Goal: Information Seeking & Learning: Learn about a topic

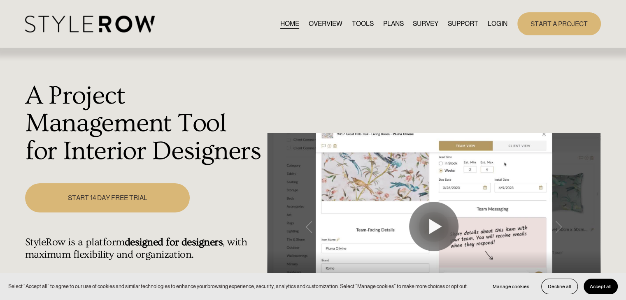
click at [502, 26] on link "LOGIN" at bounding box center [498, 23] width 20 height 11
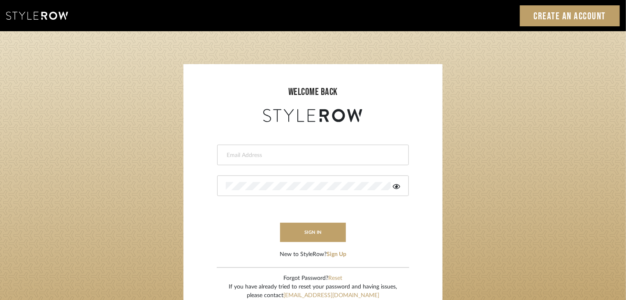
click at [309, 152] on input "email" at bounding box center [312, 155] width 172 height 8
type input "[EMAIL_ADDRESS][DOMAIN_NAME]"
click at [305, 234] on button "sign in" at bounding box center [313, 232] width 66 height 19
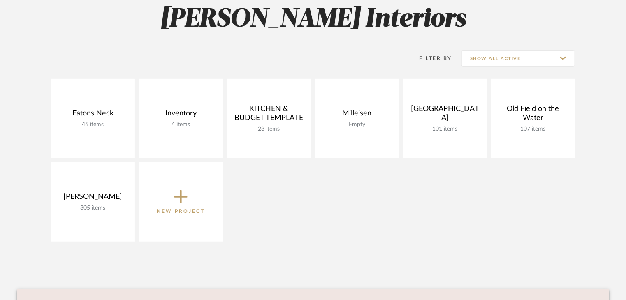
scroll to position [165, 0]
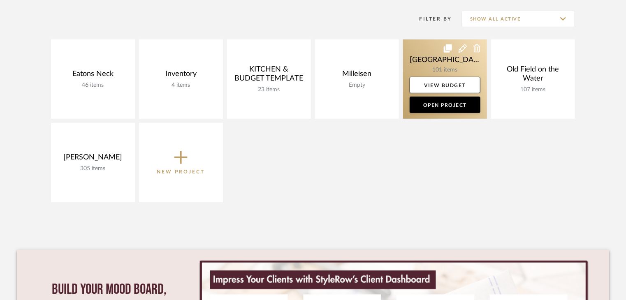
click at [440, 59] on link at bounding box center [445, 79] width 84 height 79
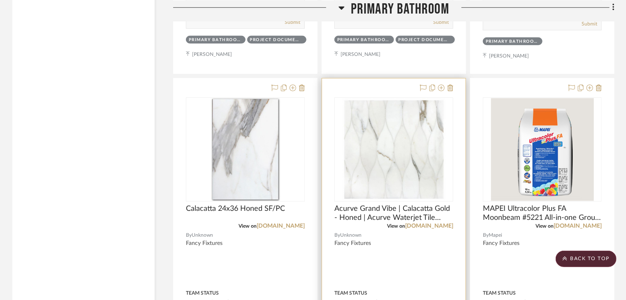
scroll to position [8153, 0]
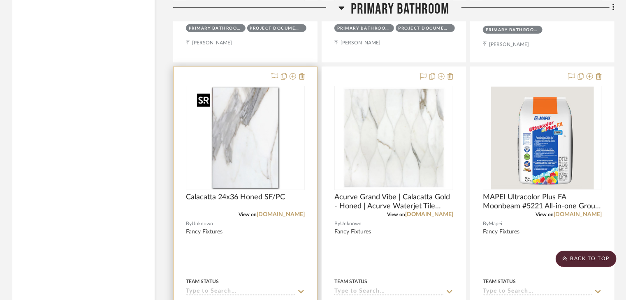
click at [268, 147] on img "0" at bounding box center [245, 138] width 103 height 103
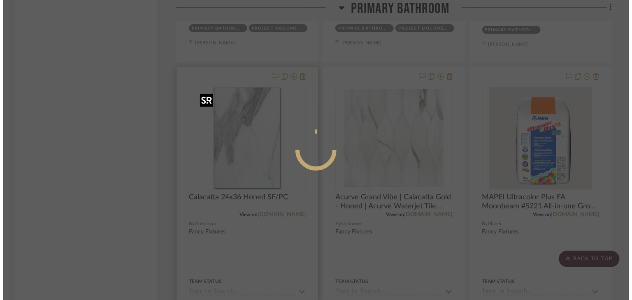
scroll to position [0, 0]
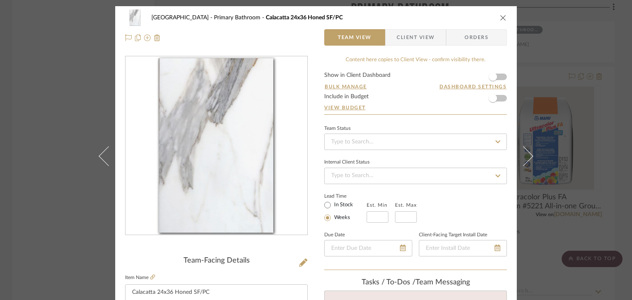
click at [500, 20] on icon "close" at bounding box center [503, 17] width 7 height 7
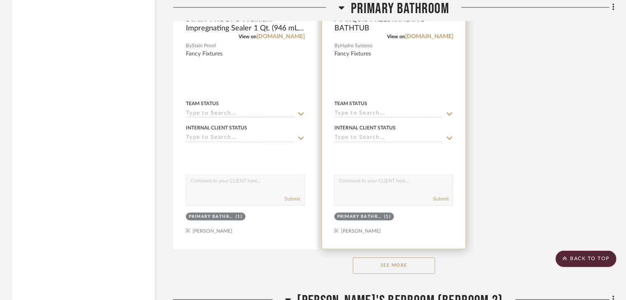
scroll to position [8770, 0]
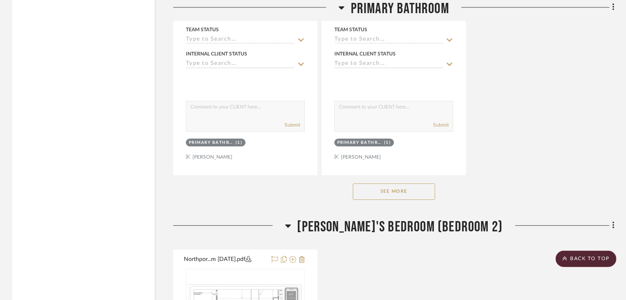
click at [401, 200] on button "See More" at bounding box center [394, 192] width 82 height 16
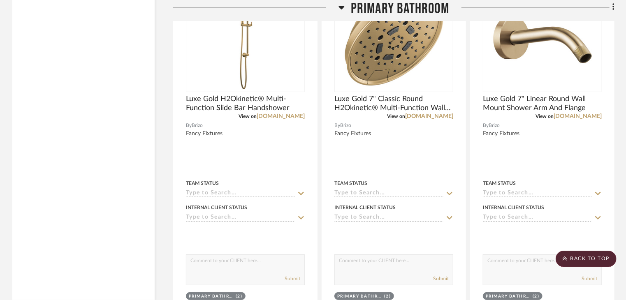
scroll to position [9264, 0]
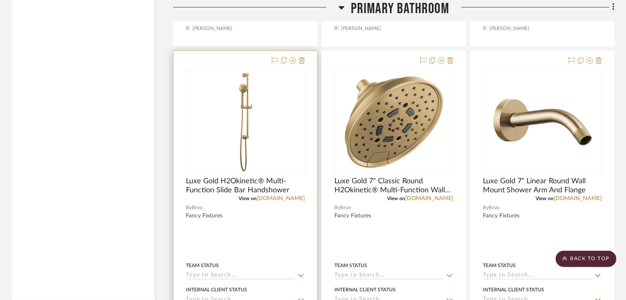
click at [303, 202] on div "View on brizo.com" at bounding box center [245, 198] width 119 height 7
click at [298, 202] on link "brizo.com" at bounding box center [281, 199] width 48 height 6
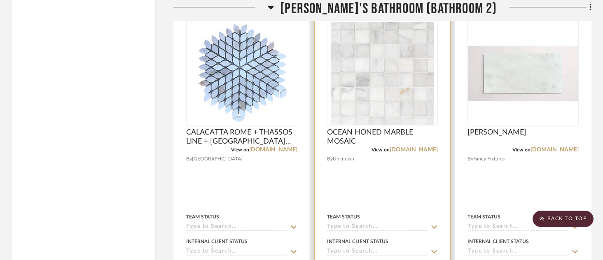
scroll to position [10883, 0]
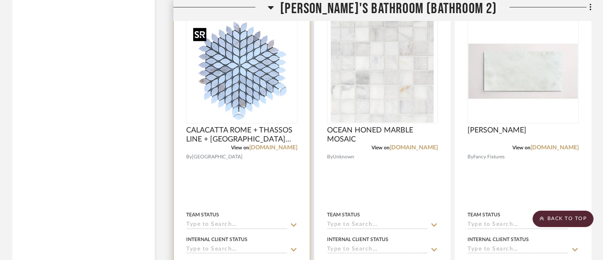
click at [0, 0] on img at bounding box center [0, 0] width 0 height 0
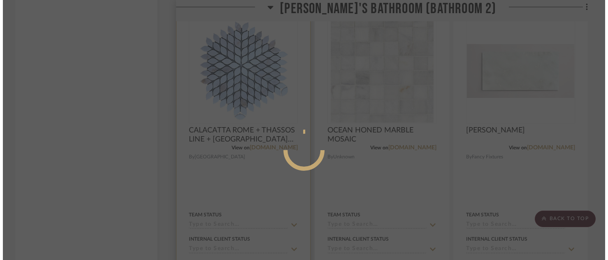
scroll to position [0, 0]
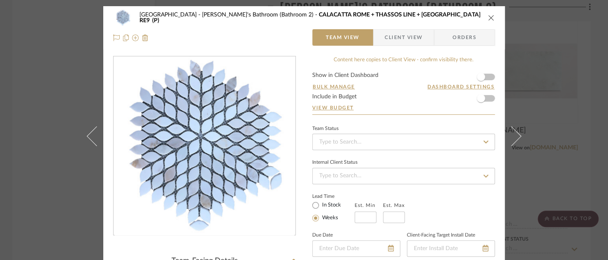
click at [546, 82] on div "Northport Sofia's Bathroom (Bathroom 2) CALACATTA ROME + THASSOS LINE + THASSOS…" at bounding box center [304, 130] width 608 height 260
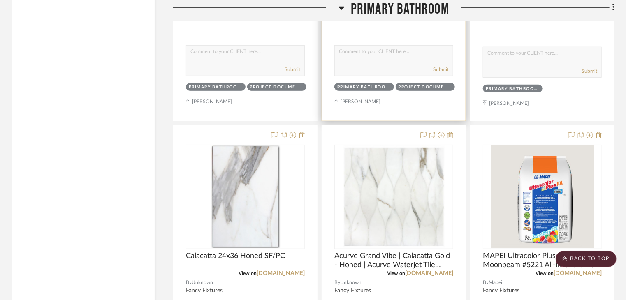
scroll to position [8167, 0]
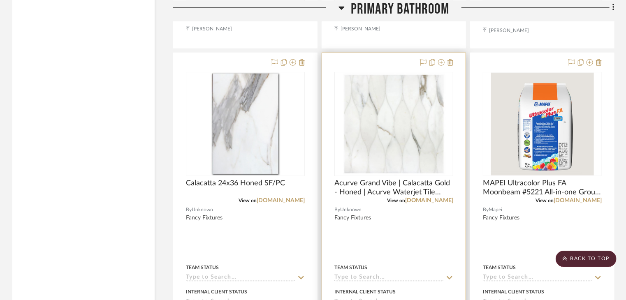
click at [426, 149] on img "0" at bounding box center [394, 124] width 103 height 103
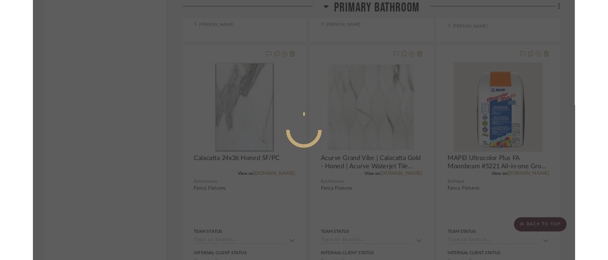
scroll to position [0, 0]
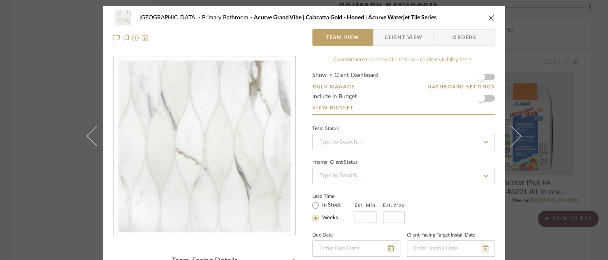
drag, startPoint x: 40, startPoint y: 61, endPoint x: 198, endPoint y: 104, distance: 164.1
click at [40, 61] on div "Northport Primary Bathroom Acurve Grand Vibe | Calacatta Gold - Honed | Acurve …" at bounding box center [304, 130] width 608 height 260
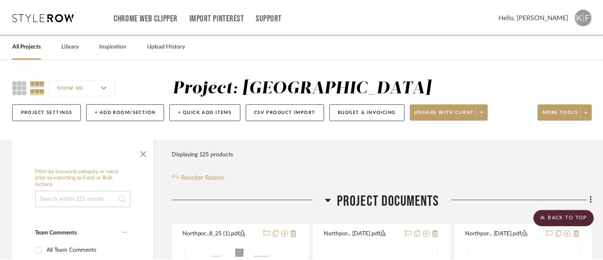
scroll to position [8167, 0]
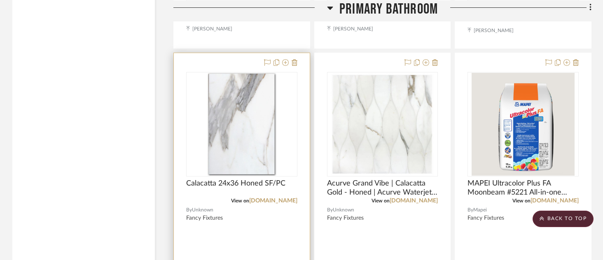
click at [269, 128] on img "0" at bounding box center [241, 124] width 103 height 103
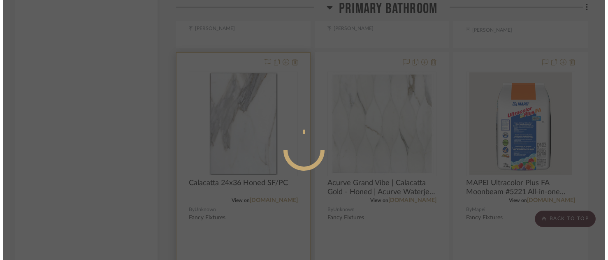
scroll to position [0, 0]
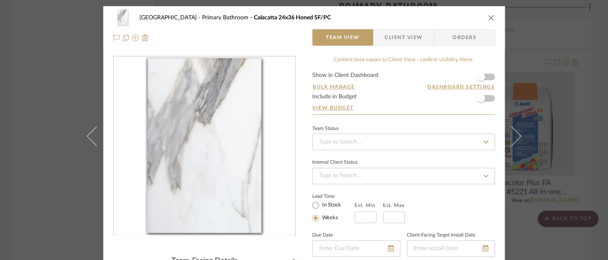
click at [28, 104] on div "Northport Primary Bathroom Calacatta 24x36 Honed SF/PC Team View Client View Or…" at bounding box center [304, 130] width 608 height 260
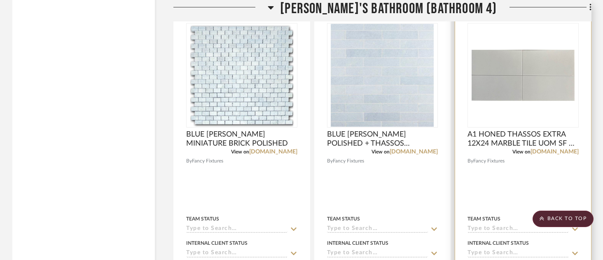
scroll to position [12118, 0]
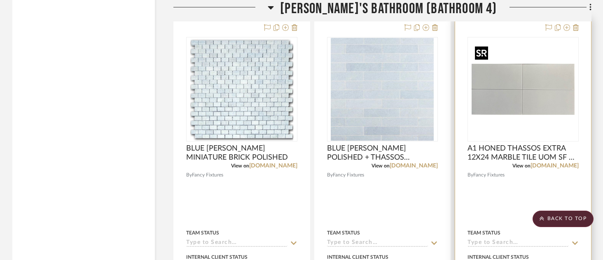
click at [528, 109] on img "0" at bounding box center [522, 89] width 103 height 103
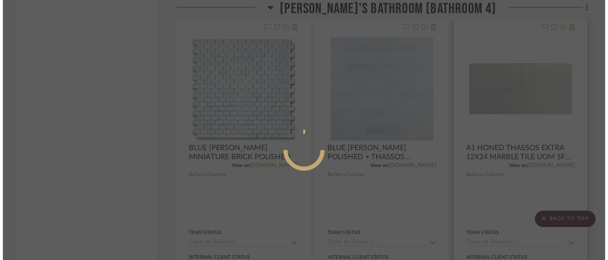
scroll to position [0, 0]
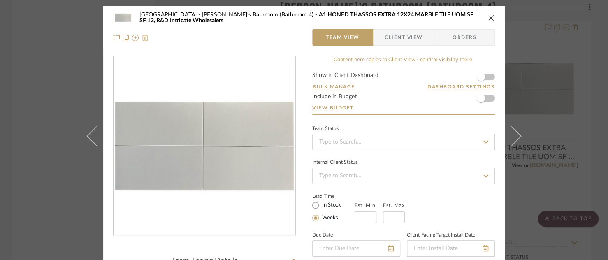
click at [40, 49] on div "Northport Markesa's Bathroom (Bathroom 4) A1 HONED THASSOS EXTRA 12X24 MARBLE T…" at bounding box center [304, 130] width 608 height 260
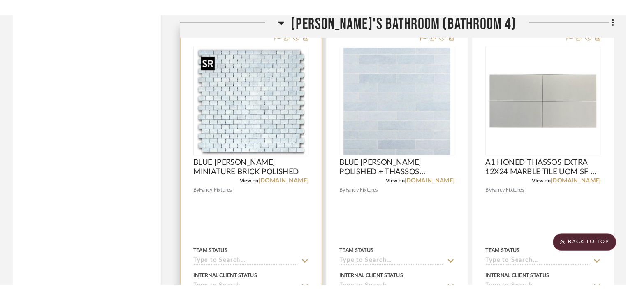
scroll to position [12118, 0]
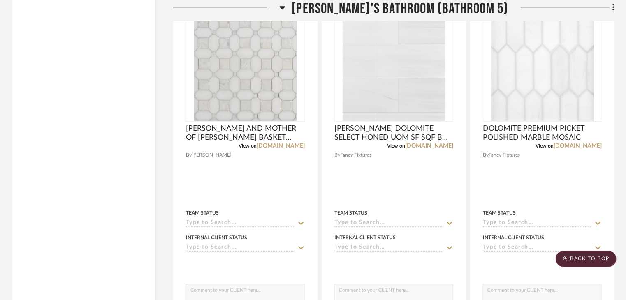
scroll to position [13723, 0]
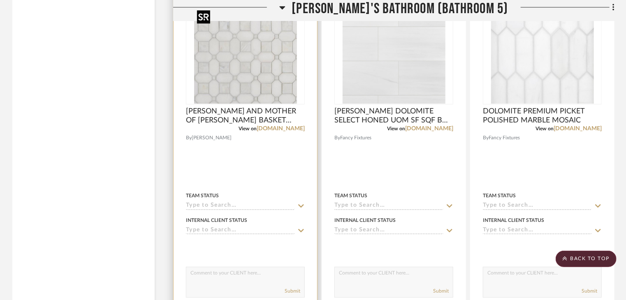
click at [250, 73] on img "0" at bounding box center [245, 52] width 103 height 103
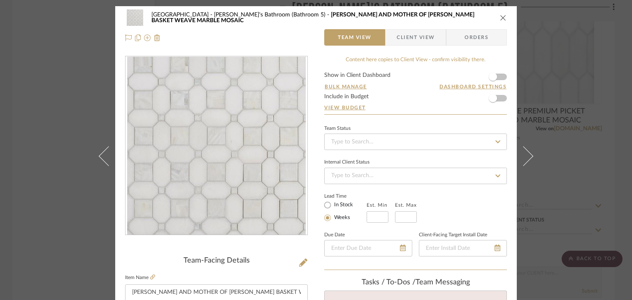
click at [42, 119] on div "Northport Zahra's Bathroom (Bathroom 5) THASSOS AND MOTHER OF PEARL II BASKET W…" at bounding box center [316, 150] width 632 height 300
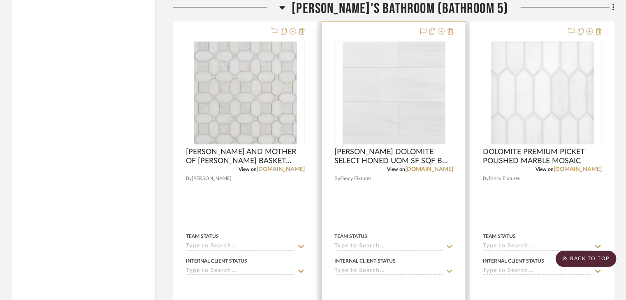
scroll to position [13682, 0]
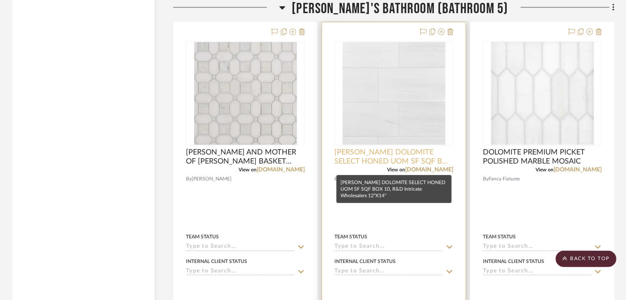
click at [372, 162] on span "BIANCO DOLOMITE SELECT HONED UOM SF SQF BOX 10, R&D Intricate Wholesalers 12''X…" at bounding box center [394, 157] width 119 height 18
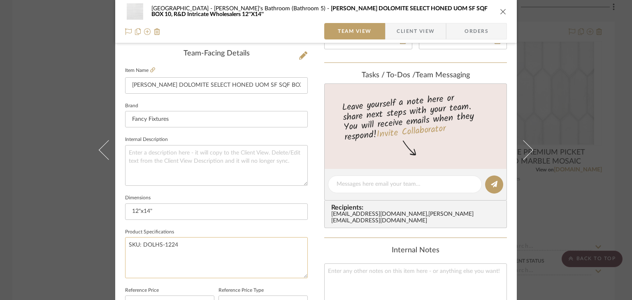
scroll to position [206, 0]
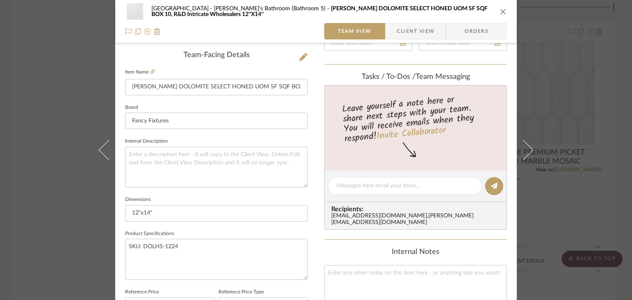
click at [10, 134] on div "Northport Zahra's Bathroom (Bathroom 5) BIANCO DOLOMITE SELECT HONED UOM SF SQF…" at bounding box center [316, 150] width 632 height 300
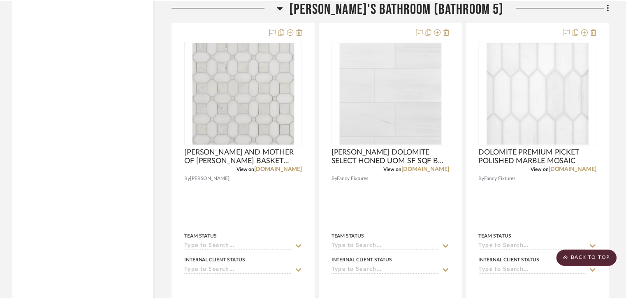
scroll to position [13682, 0]
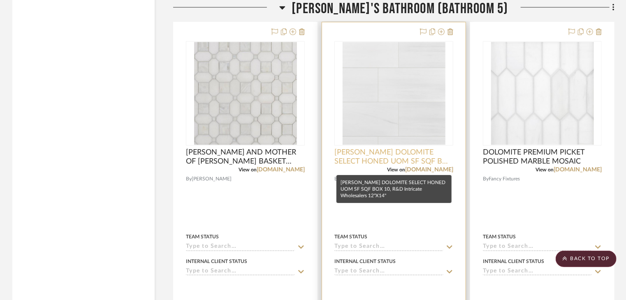
click at [408, 162] on span "BIANCO DOLOMITE SELECT HONED UOM SF SQF BOX 10, R&D Intricate Wholesalers 12''X…" at bounding box center [394, 157] width 119 height 18
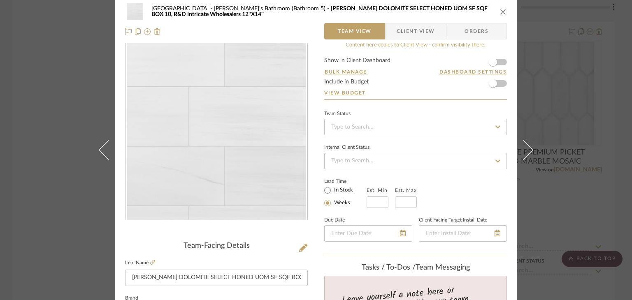
scroll to position [82, 0]
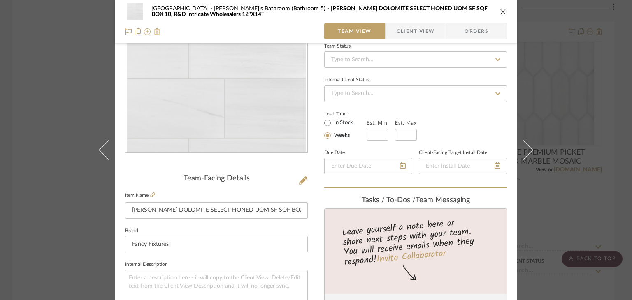
click at [38, 177] on div "Northport Zahra's Bathroom (Bathroom 5) BIANCO DOLOMITE SELECT HONED UOM SF SQF…" at bounding box center [316, 150] width 632 height 300
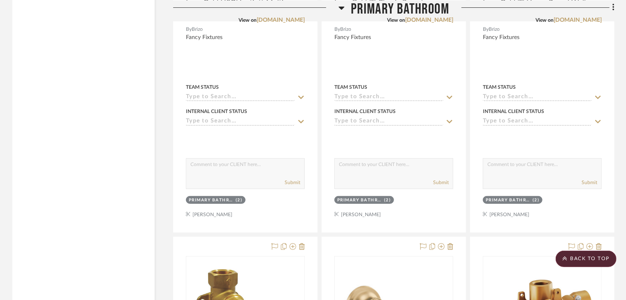
scroll to position [9196, 0]
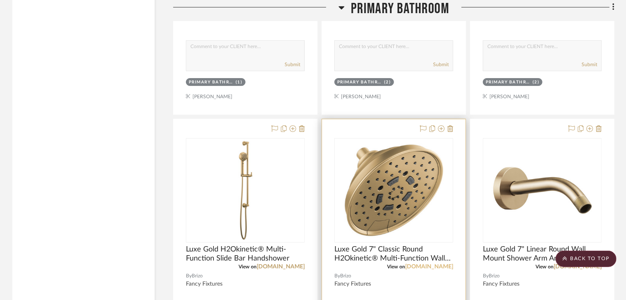
click at [447, 270] on link "brizo.com" at bounding box center [429, 267] width 48 height 6
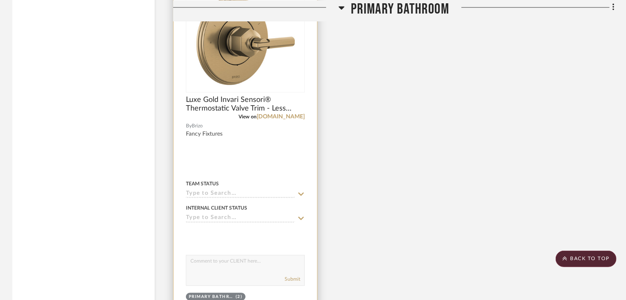
scroll to position [10060, 0]
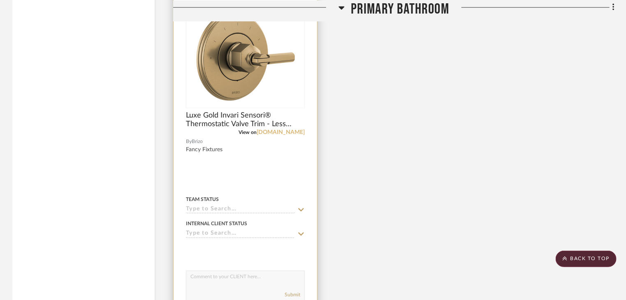
click at [290, 136] on link "brizo.com" at bounding box center [281, 133] width 48 height 6
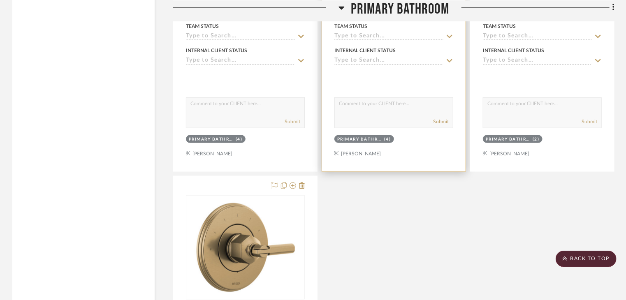
scroll to position [9936, 0]
